Goal: Find contact information: Find contact information

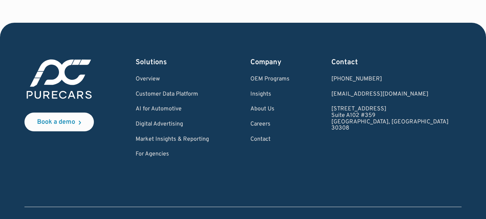
scroll to position [2219, 0]
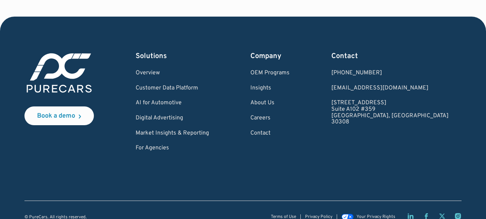
click at [39, 215] on div "© PureCars. All rights reserved." at bounding box center [55, 217] width 62 height 5
copy div "PureCars"
click at [289, 100] on link "About Us" at bounding box center [270, 103] width 39 height 6
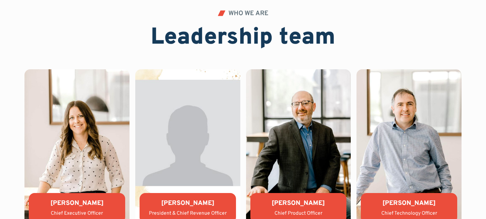
scroll to position [1440, 0]
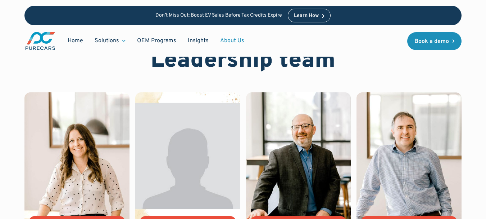
click at [238, 39] on link "About Us" at bounding box center [233, 41] width 36 height 14
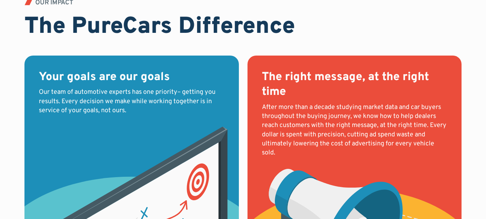
scroll to position [2075, 0]
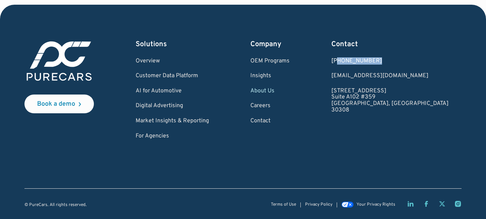
drag, startPoint x: 421, startPoint y: 59, endPoint x: 383, endPoint y: 60, distance: 37.8
click at [383, 60] on div "[PHONE_NUMBER]" at bounding box center [390, 61] width 117 height 6
copy div "877.860.7873"
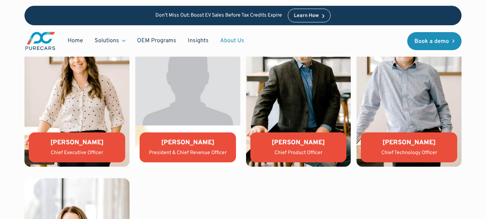
scroll to position [1485, 0]
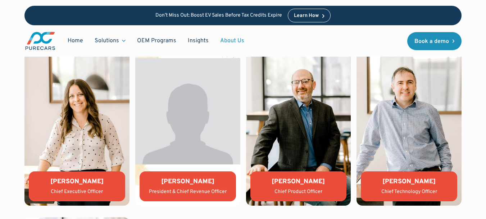
click at [185, 107] on img at bounding box center [187, 127] width 105 height 158
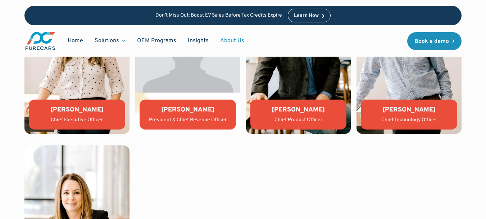
scroll to position [1557, 0]
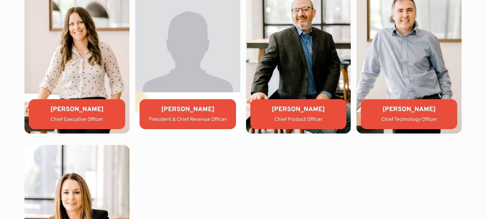
drag, startPoint x: 181, startPoint y: 68, endPoint x: 185, endPoint y: 74, distance: 6.3
click at [181, 68] on img at bounding box center [187, 55] width 105 height 158
click at [165, 121] on div "President & Chief Revenue Officer" at bounding box center [187, 119] width 85 height 7
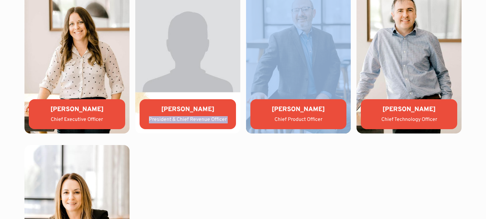
click at [165, 121] on div "President & Chief Revenue Officer" at bounding box center [187, 119] width 85 height 7
copy div "President & Chief Revenue Officer"
drag, startPoint x: 179, startPoint y: 37, endPoint x: 201, endPoint y: 158, distance: 122.9
click at [179, 37] on img at bounding box center [187, 55] width 105 height 158
click at [83, 95] on img at bounding box center [76, 55] width 105 height 158
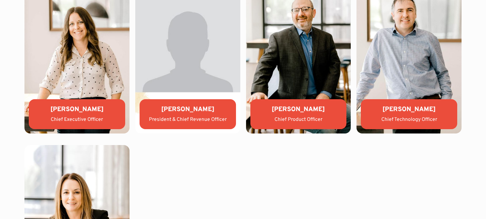
click at [76, 109] on div "Lauren Donalson" at bounding box center [77, 109] width 85 height 9
copy div "Lauren Donalson"
click at [194, 112] on div "Jason Wiley" at bounding box center [187, 109] width 85 height 9
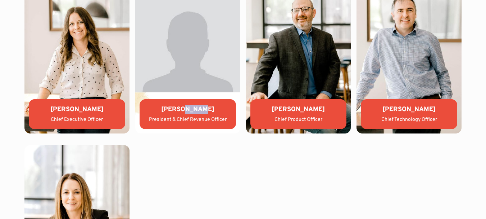
click at [194, 112] on div "Jason Wiley" at bounding box center [187, 109] width 85 height 9
copy div "Jason Wiley"
